Goal: Task Accomplishment & Management: Manage account settings

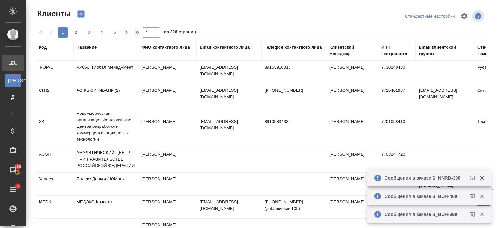
select select "RU"
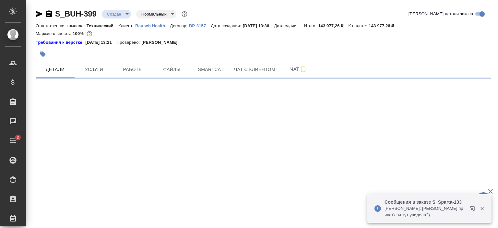
select select "RU"
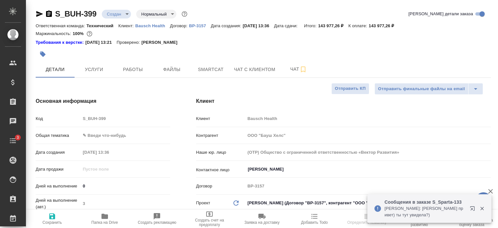
type textarea "x"
type input "Сергеева Анастасия"
type input "[PERSON_NAME]pereverzeva"
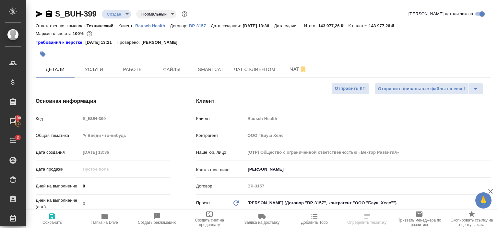
type textarea "x"
select select "RU"
type textarea "x"
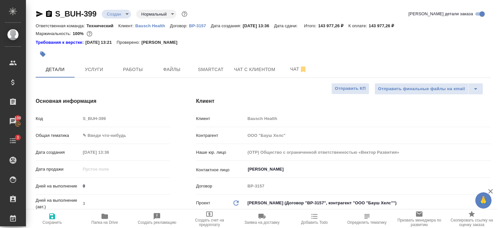
type textarea "x"
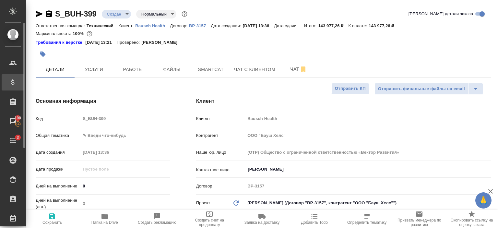
type textarea "x"
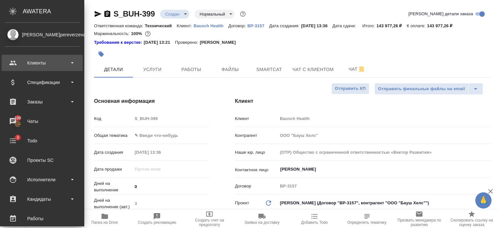
click at [31, 61] on div "Клиенты" at bounding box center [42, 63] width 75 height 10
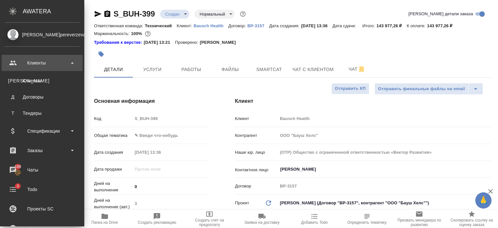
click at [31, 61] on div "Клиенты" at bounding box center [42, 63] width 75 height 10
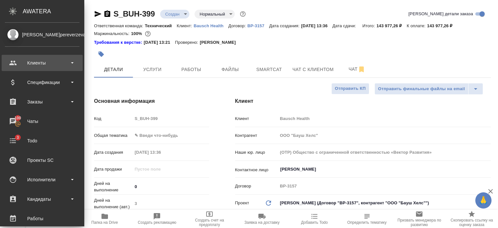
click at [31, 61] on div "Клиенты" at bounding box center [42, 63] width 75 height 10
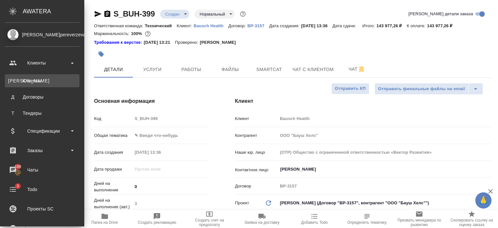
click at [34, 75] on link "К Клиенты" at bounding box center [42, 80] width 75 height 13
type textarea "x"
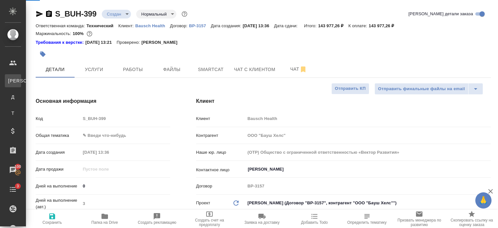
select select "RU"
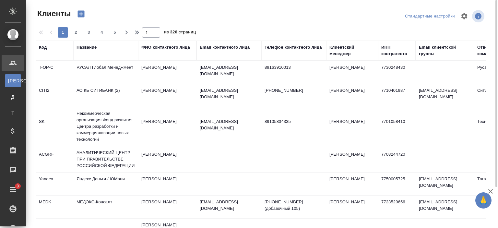
click at [229, 45] on div "Email контактного лица" at bounding box center [225, 47] width 50 height 6
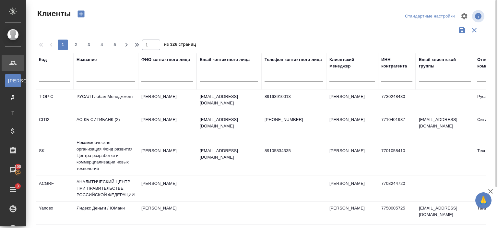
click at [229, 80] on input "text" at bounding box center [229, 78] width 58 height 8
paste input "@bms.com"
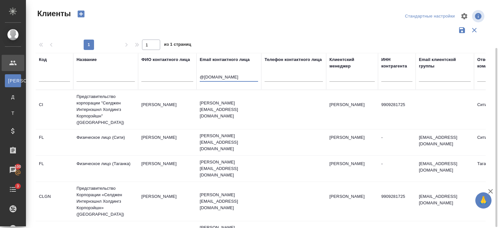
scroll to position [62, 0]
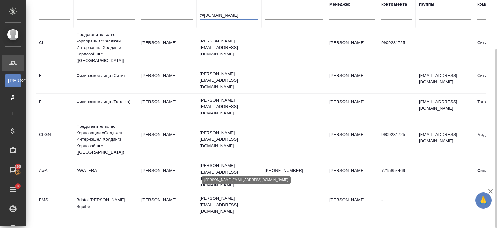
type input "@bms.com"
click at [229, 195] on p "Antonina.zavrotskaya@bms.com" at bounding box center [229, 204] width 58 height 19
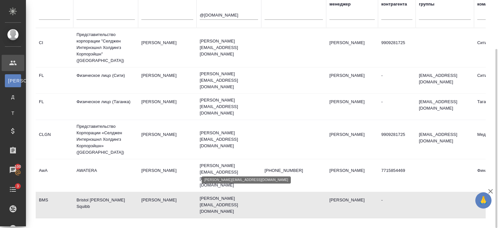
click at [229, 195] on p "Antonina.zavrotskaya@bms.com" at bounding box center [229, 204] width 58 height 19
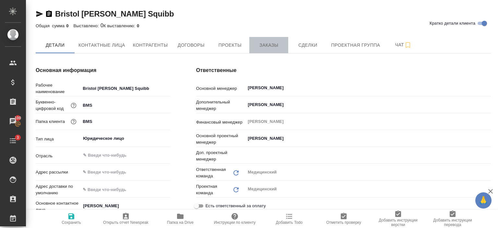
click at [268, 40] on button "Заказы" at bounding box center [268, 45] width 39 height 16
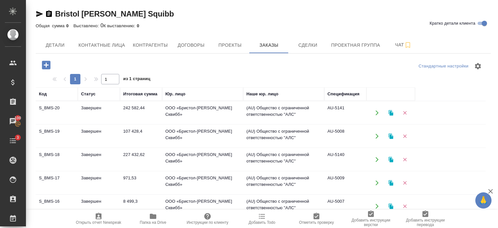
click at [245, 111] on td "(AU) Общество с ограниченной ответственностью "АЛС"" at bounding box center [283, 112] width 81 height 23
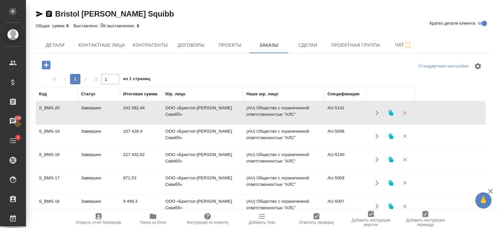
click at [245, 111] on td "(AU) Общество с ограниченной ответственностью "АЛС"" at bounding box center [283, 112] width 81 height 23
click at [115, 42] on span "Контактные лица" at bounding box center [101, 45] width 47 height 8
select select "RU"
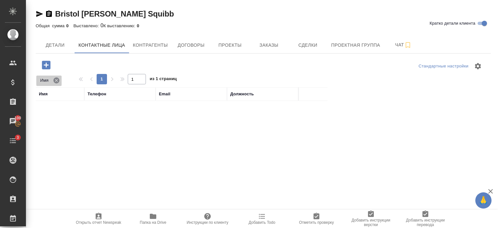
click at [56, 80] on icon at bounding box center [56, 80] width 7 height 7
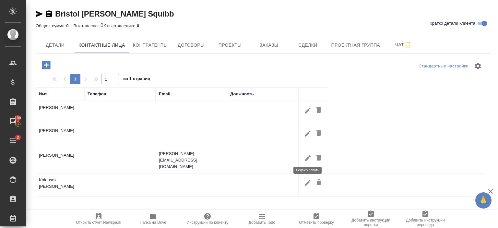
drag, startPoint x: 244, startPoint y: 151, endPoint x: 308, endPoint y: 155, distance: 63.7
click at [308, 155] on tr "Завроцкая Антонина Antonina.zavrotskaya@bms.com" at bounding box center [261, 160] width 450 height 26
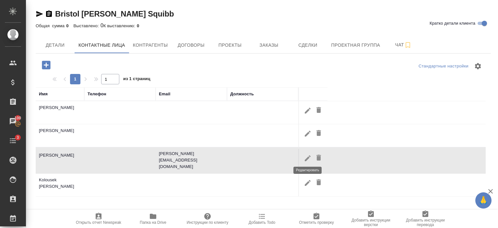
click at [308, 155] on icon "button" at bounding box center [308, 158] width 6 height 6
type input "Антонина"
type input "Завроцкая"
type textarea "Земляной Вал, 9"
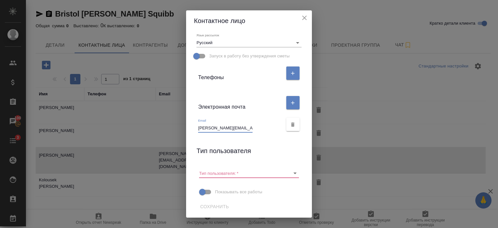
scroll to position [0, 12]
drag, startPoint x: 197, startPoint y: 127, endPoint x: 258, endPoint y: 129, distance: 61.0
click at [258, 129] on div "Email Antonina.zavrotskaya@bms.com" at bounding box center [240, 125] width 84 height 14
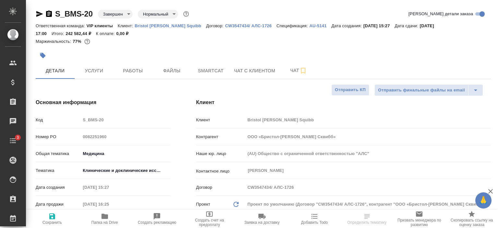
select select "RU"
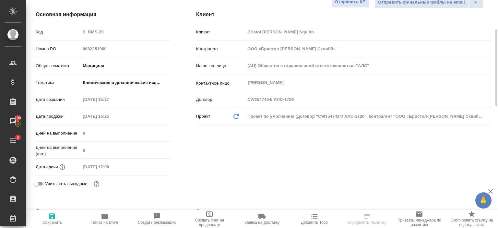
scroll to position [89, 0]
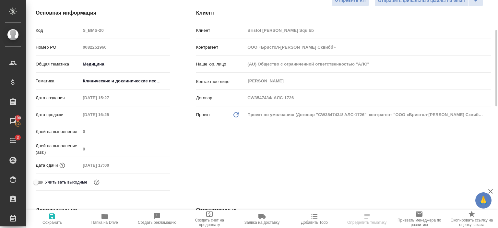
select select "RU"
type textarea "x"
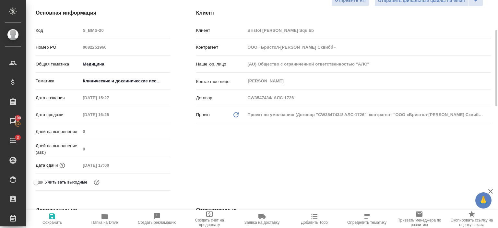
type textarea "x"
